Goal: Task Accomplishment & Management: Manage account settings

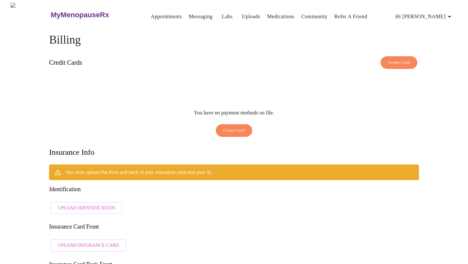
scroll to position [86, 0]
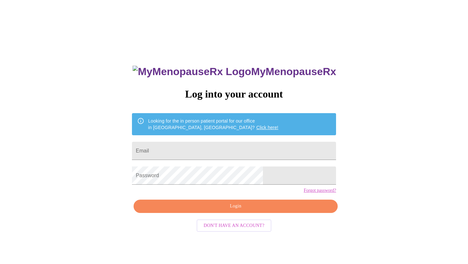
scroll to position [7, 0]
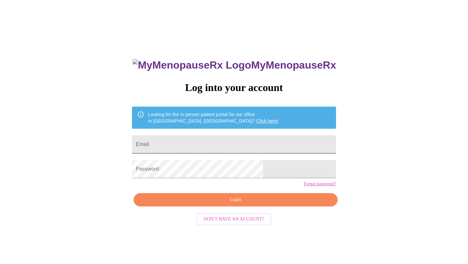
click at [190, 139] on input "Email" at bounding box center [234, 144] width 204 height 18
type input "[EMAIL_ADDRESS][DOMAIN_NAME]"
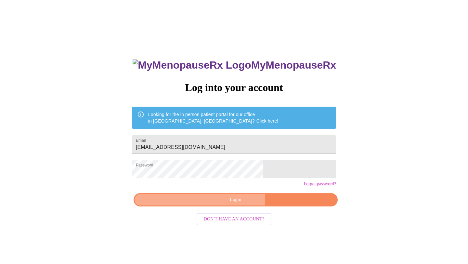
click at [231, 204] on span "Login" at bounding box center [235, 200] width 189 height 8
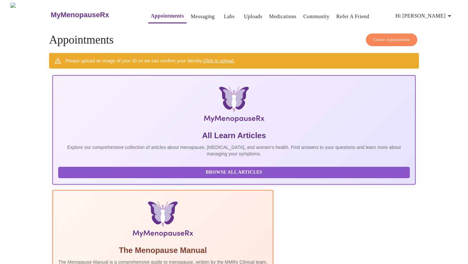
click at [434, 12] on span "Hi [PERSON_NAME]" at bounding box center [425, 15] width 58 height 9
click at [433, 15] on li "Settings" at bounding box center [440, 14] width 30 height 12
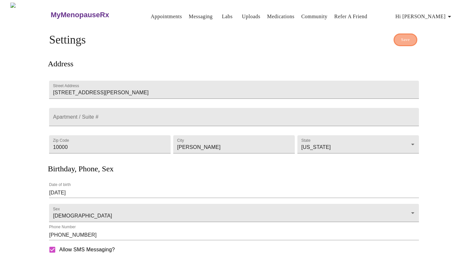
click at [400, 35] on button "Save" at bounding box center [406, 40] width 24 height 13
click at [403, 34] on button "Save" at bounding box center [406, 40] width 24 height 13
click at [447, 13] on span "Hi [PERSON_NAME]" at bounding box center [425, 16] width 58 height 9
click at [438, 26] on li "Billing" at bounding box center [440, 26] width 30 height 12
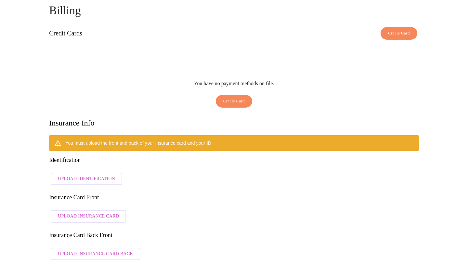
scroll to position [30, 0]
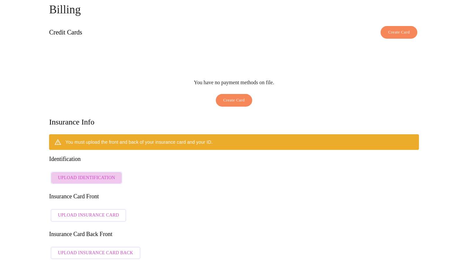
click at [92, 174] on span "Upload Identification" at bounding box center [86, 178] width 57 height 8
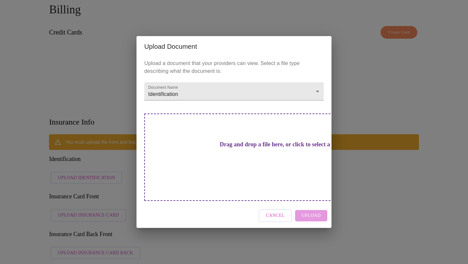
click at [236, 148] on h3 "Drag and drop a file here, or click to select a file" at bounding box center [280, 144] width 180 height 7
click at [249, 166] on div "Drag and drop a file here, or click to select a file" at bounding box center [279, 158] width 271 height 88
click at [218, 148] on h3 "Drag and drop a file here, or click to select a file" at bounding box center [280, 144] width 180 height 7
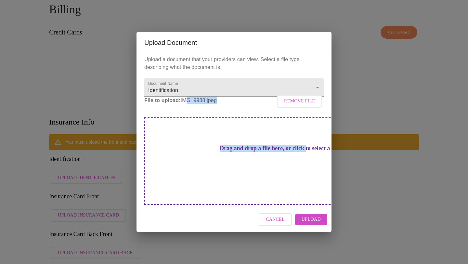
drag, startPoint x: 185, startPoint y: 116, endPoint x: 199, endPoint y: 164, distance: 50.4
click at [199, 164] on div "Upload a document that your providers can view. Select a file type describing w…" at bounding box center [234, 130] width 195 height 155
click at [199, 152] on h3 "Drag and drop a file here, or click to select a file" at bounding box center [280, 148] width 180 height 7
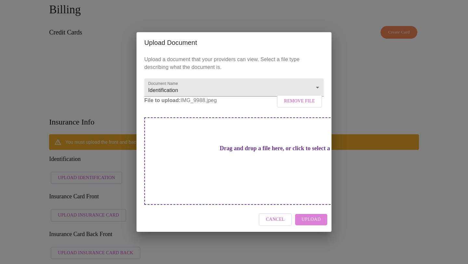
click at [311, 216] on span "Upload" at bounding box center [311, 220] width 19 height 8
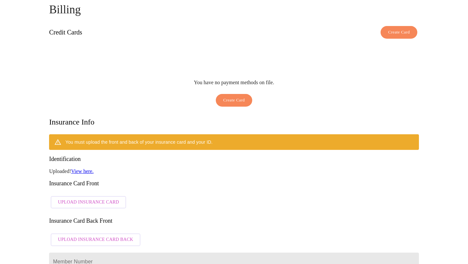
click at [88, 169] on link "View here." at bounding box center [82, 172] width 22 height 6
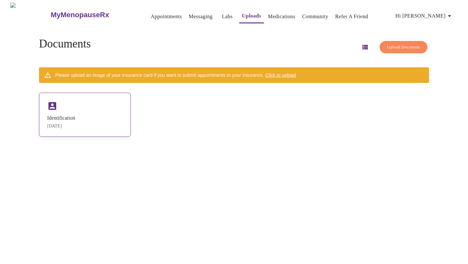
click at [75, 117] on div "Identification" at bounding box center [61, 118] width 28 height 6
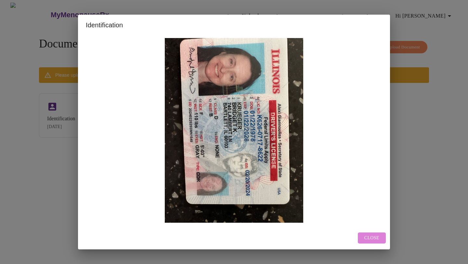
click at [362, 237] on button "Close" at bounding box center [372, 238] width 28 height 11
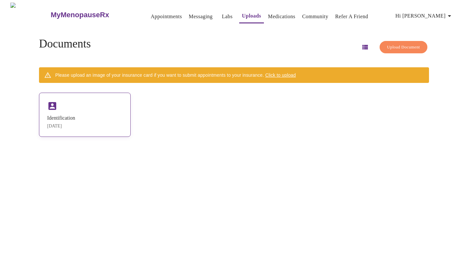
click at [70, 116] on div "Identification" at bounding box center [61, 118] width 28 height 6
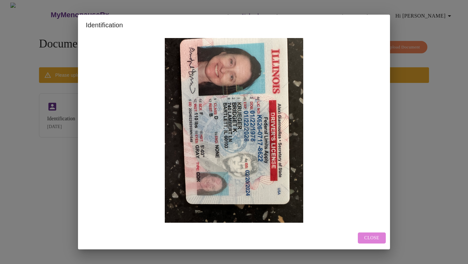
click at [367, 234] on span "Close" at bounding box center [372, 238] width 15 height 8
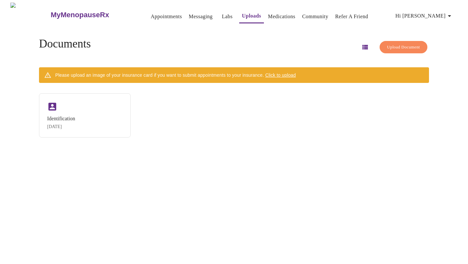
click at [296, 73] on span "Click to upload" at bounding box center [280, 75] width 31 height 5
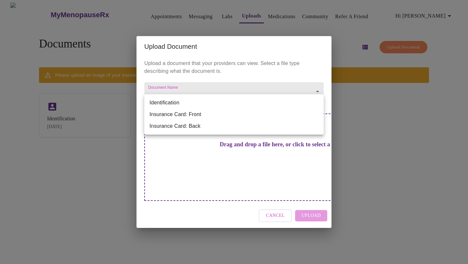
click at [318, 101] on body "MyMenopauseRx Appointments Messaging Labs Uploads Medications Community Refer a…" at bounding box center [234, 135] width 463 height 264
click at [213, 153] on div at bounding box center [234, 132] width 468 height 264
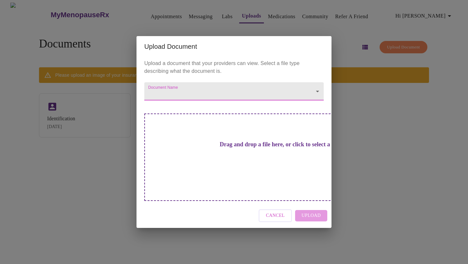
click at [310, 204] on div "Cancel Upload" at bounding box center [234, 216] width 195 height 24
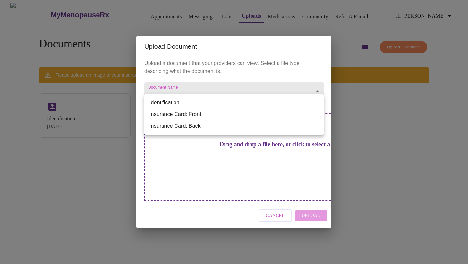
click at [222, 106] on body "MyMenopauseRx Appointments Messaging Labs Uploads Medications Community Refer a…" at bounding box center [234, 135] width 463 height 264
click at [181, 125] on li "Insurance Card: Back" at bounding box center [234, 126] width 180 height 12
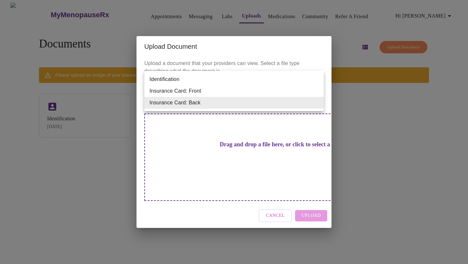
click at [197, 103] on body "MyMenopauseRx Appointments Messaging Labs Uploads Medications Community Refer a…" at bounding box center [234, 135] width 463 height 264
click at [186, 79] on li "Identification" at bounding box center [234, 80] width 180 height 12
type input "Identification"
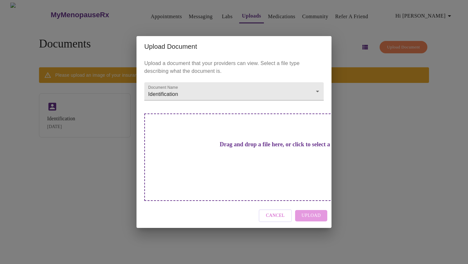
click at [307, 204] on div "Cancel Upload" at bounding box center [234, 216] width 195 height 24
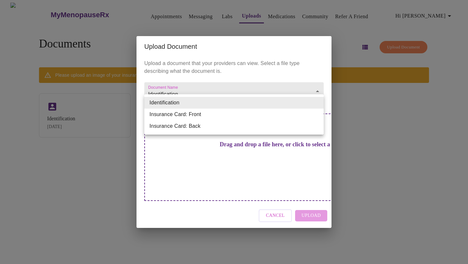
click at [313, 103] on body "MyMenopauseRx Appointments Messaging Labs Uploads Medications Community Refer a…" at bounding box center [234, 135] width 463 height 264
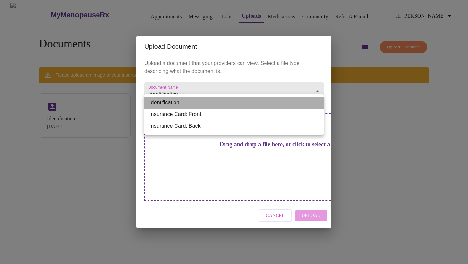
click at [181, 104] on li "Identification" at bounding box center [234, 103] width 180 height 12
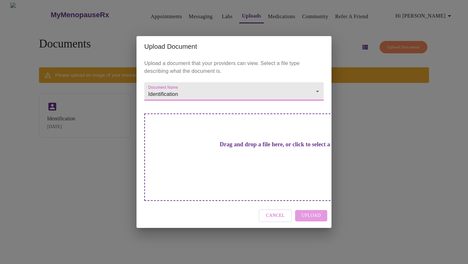
click at [251, 148] on h3 "Drag and drop a file here, or click to select a file" at bounding box center [280, 144] width 180 height 7
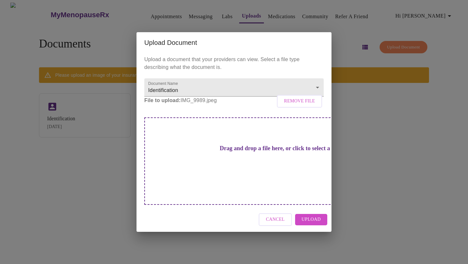
click at [317, 216] on span "Upload" at bounding box center [311, 220] width 19 height 8
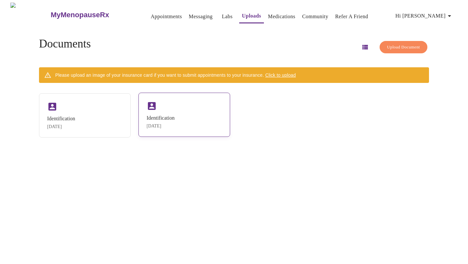
click at [157, 108] on icon at bounding box center [152, 106] width 10 height 10
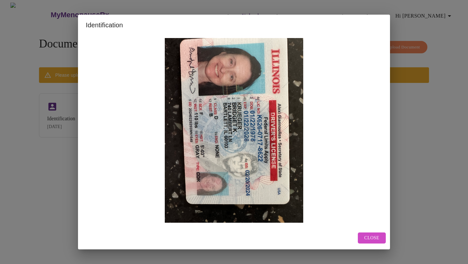
click at [375, 236] on span "Close" at bounding box center [372, 238] width 15 height 8
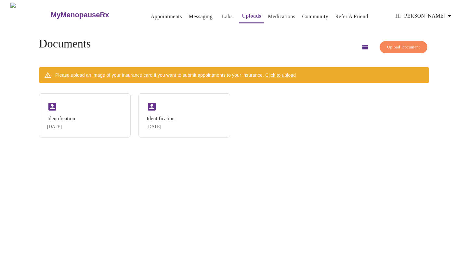
click at [291, 73] on span "Click to upload" at bounding box center [280, 75] width 31 height 5
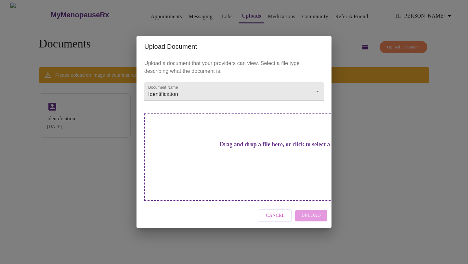
click at [228, 148] on h3 "Drag and drop a file here, or click to select a file" at bounding box center [280, 144] width 180 height 7
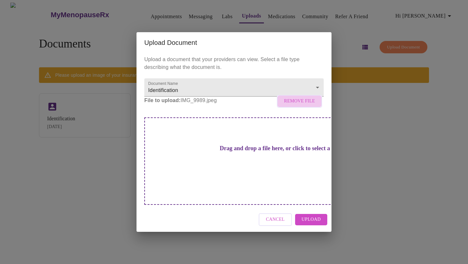
click at [306, 105] on span "Remove File" at bounding box center [299, 101] width 31 height 8
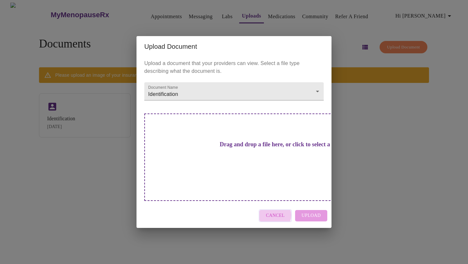
click at [273, 212] on span "Cancel" at bounding box center [275, 216] width 19 height 8
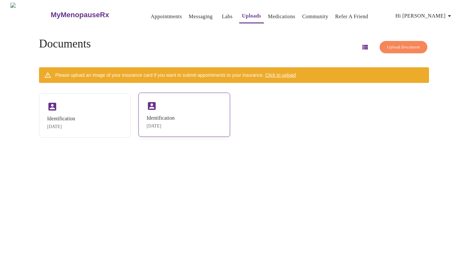
click at [177, 112] on div "Identification Aug 11, 2025" at bounding box center [185, 115] width 92 height 44
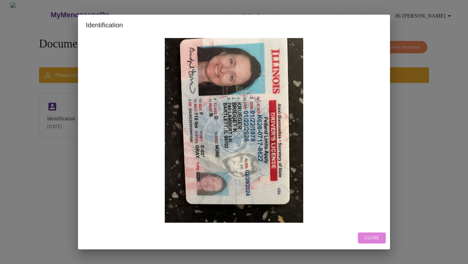
click at [368, 236] on span "Close" at bounding box center [372, 238] width 15 height 8
